Goal: Information Seeking & Learning: Learn about a topic

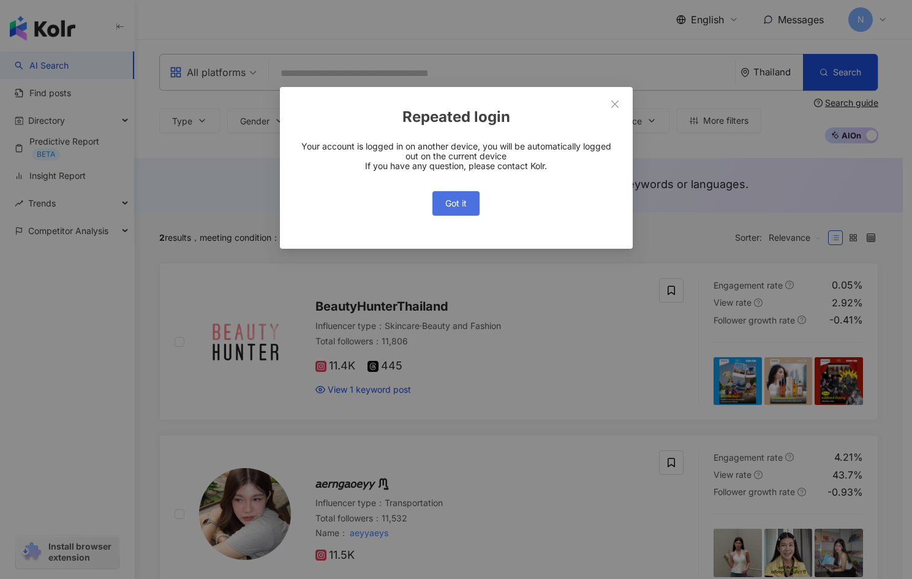
click at [470, 200] on button "Got it" at bounding box center [456, 203] width 47 height 25
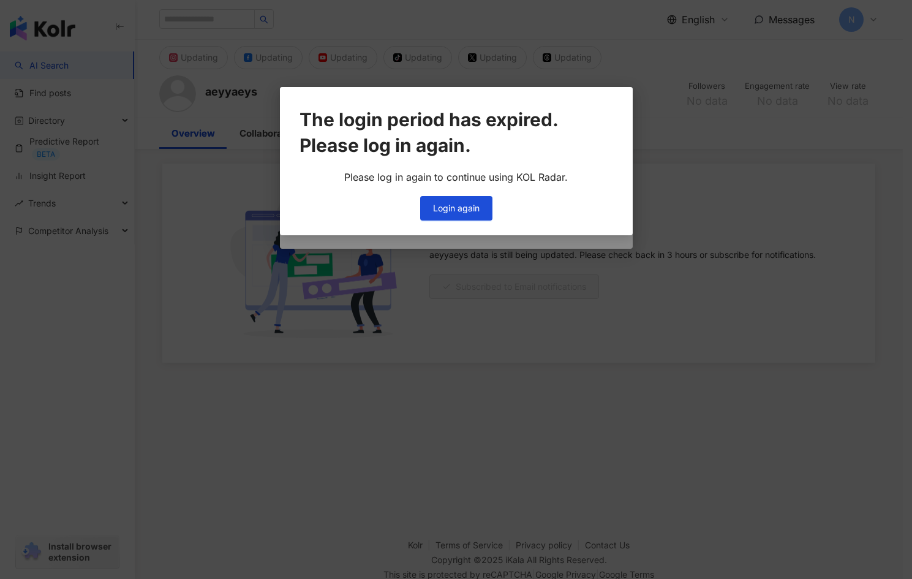
click at [251, 116] on div "The login period has expired. Please log in again. Please log in again to conti…" at bounding box center [456, 289] width 912 height 579
click at [485, 212] on div "The login period has expired. Please log in again. Please log in again to conti…" at bounding box center [456, 289] width 912 height 579
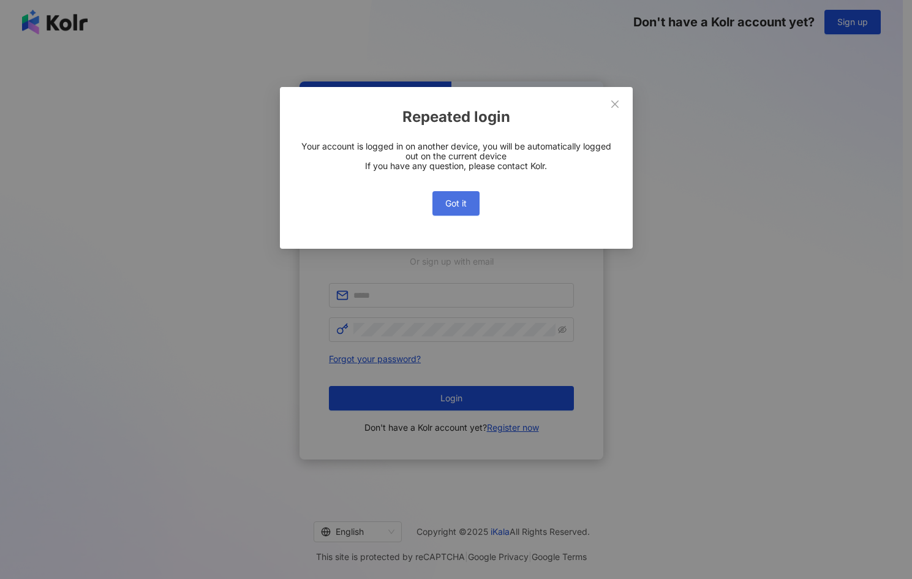
click at [467, 202] on span "Got it" at bounding box center [455, 203] width 21 height 10
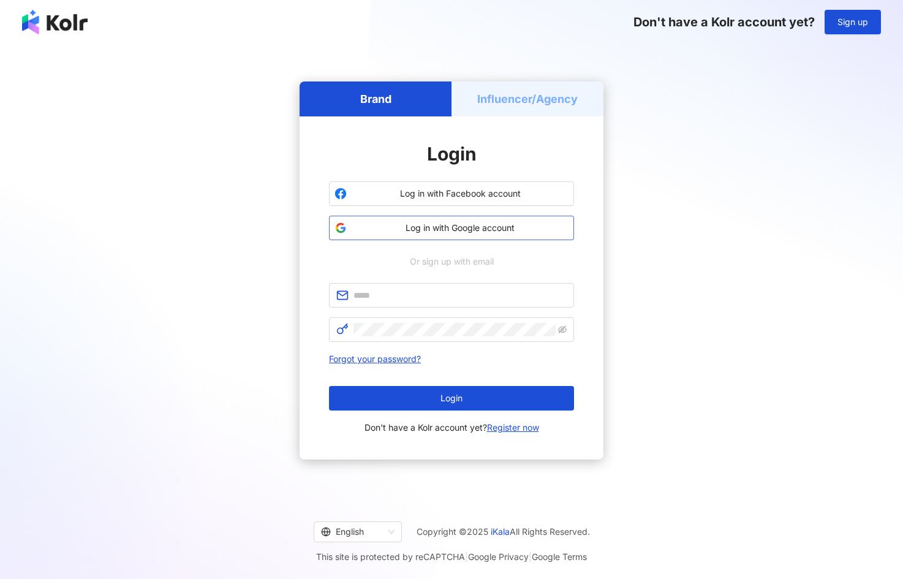
click at [492, 235] on button "Log in with Google account" at bounding box center [451, 228] width 245 height 25
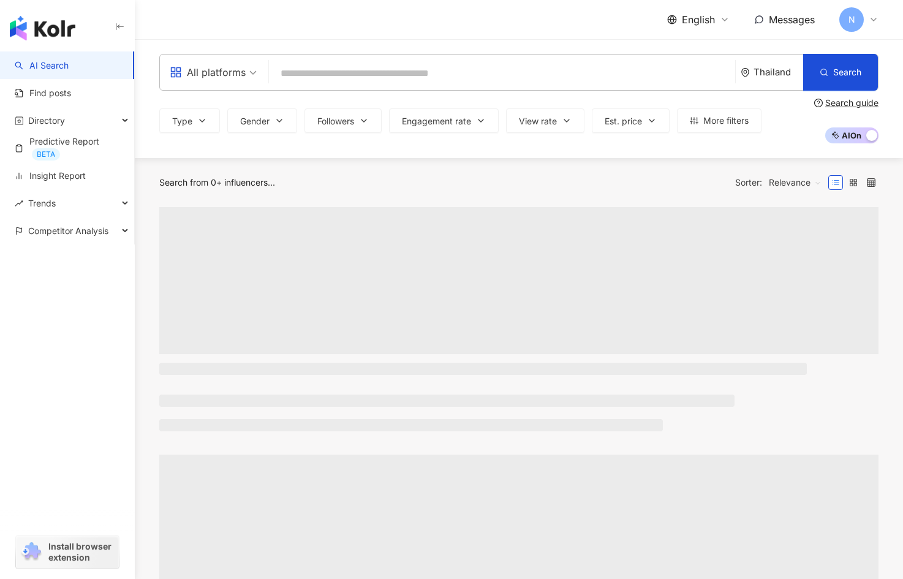
click at [491, 64] on input "search" at bounding box center [502, 73] width 456 height 23
type input "**********"
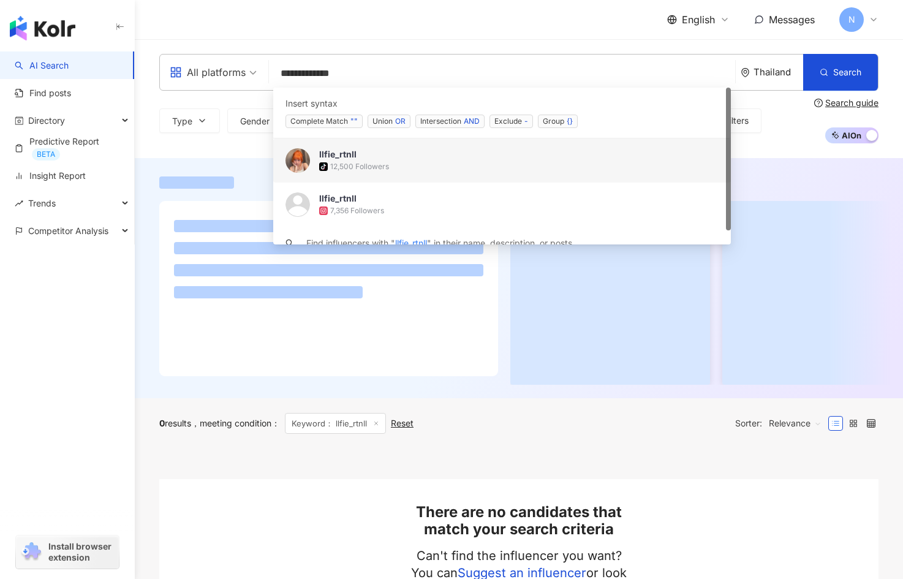
click at [412, 158] on span "llfie_rtnll" at bounding box center [495, 154] width 352 height 12
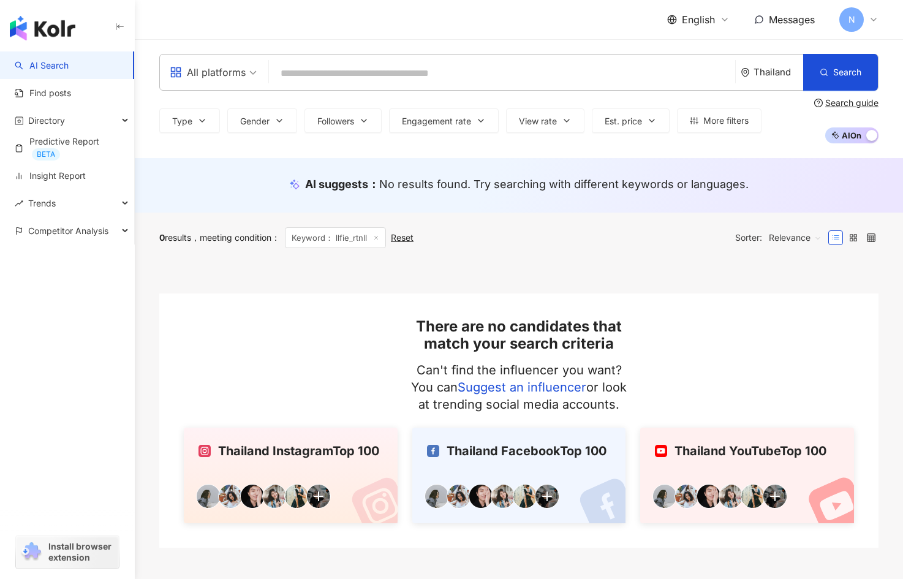
click at [439, 91] on div "All platforms Thailand Search searchOperator Insert syntax Complete Match "" Un…" at bounding box center [519, 98] width 768 height 89
click at [466, 78] on input "search" at bounding box center [502, 73] width 456 height 23
paste input "********"
type input "********"
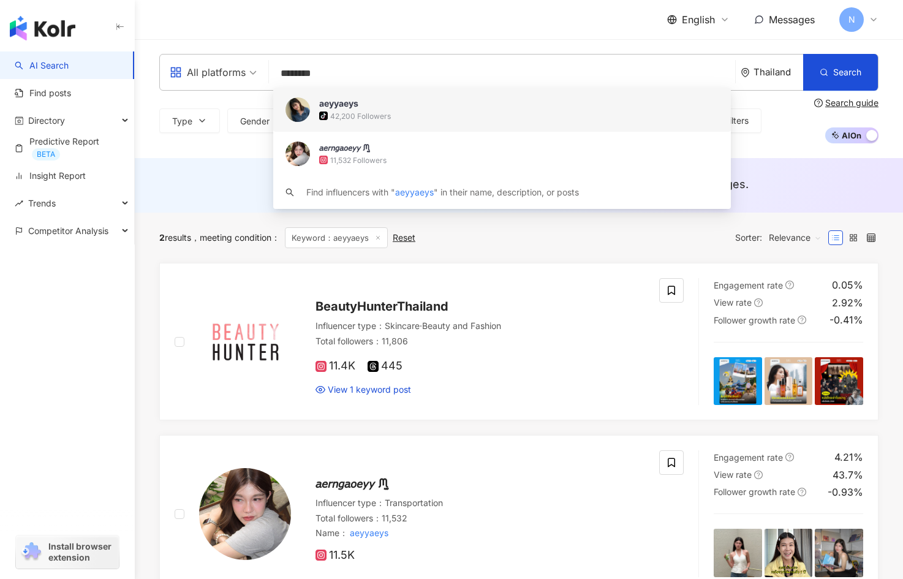
click at [412, 113] on div "tiktok-icon 42,200 Followers" at bounding box center [518, 116] width 399 height 12
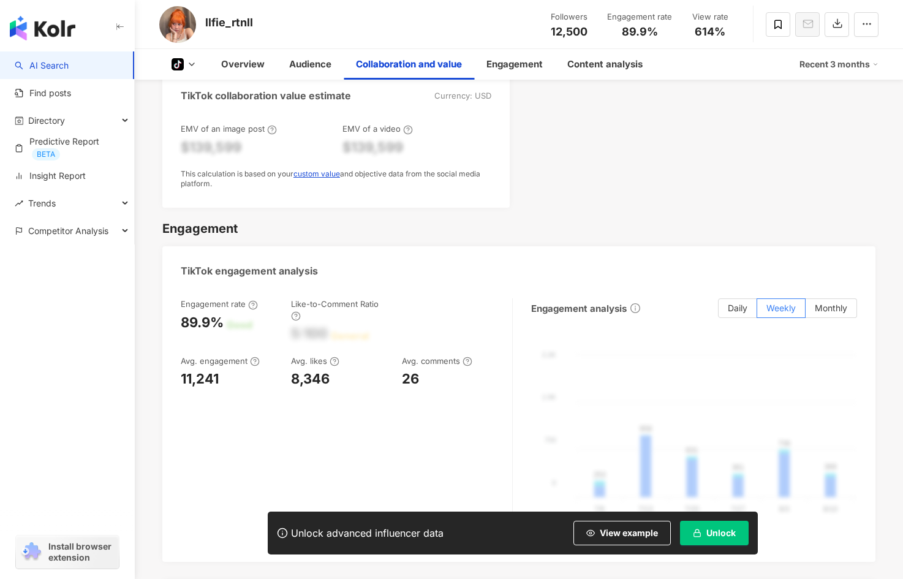
scroll to position [1103, 0]
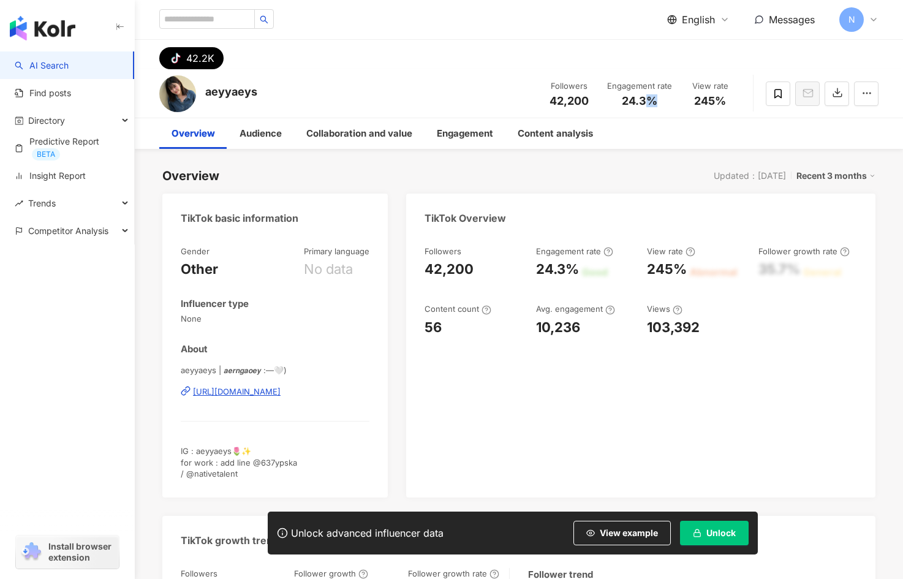
drag, startPoint x: 610, startPoint y: 106, endPoint x: 630, endPoint y: 129, distance: 30.8
click at [611, 106] on div "24.3%" at bounding box center [639, 101] width 65 height 12
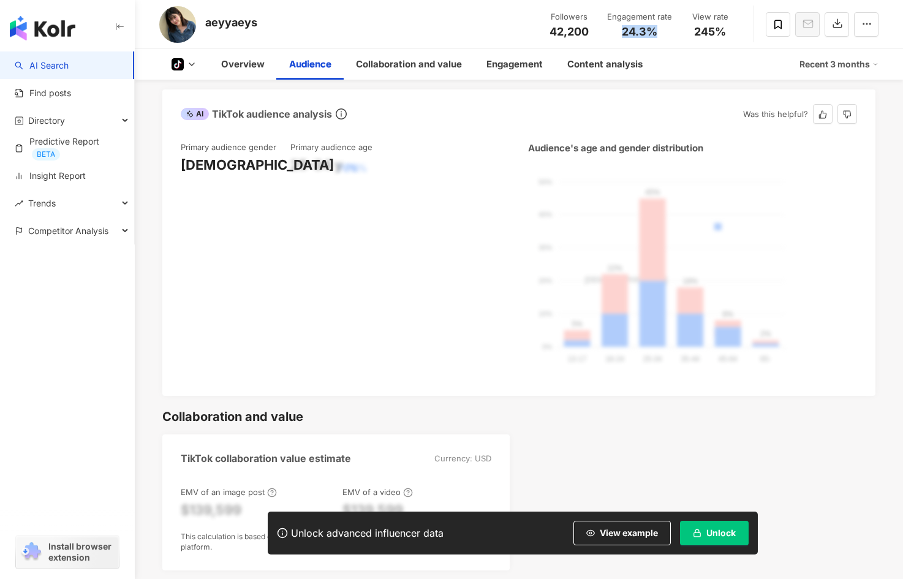
scroll to position [1164, 0]
